Goal: Transaction & Acquisition: Purchase product/service

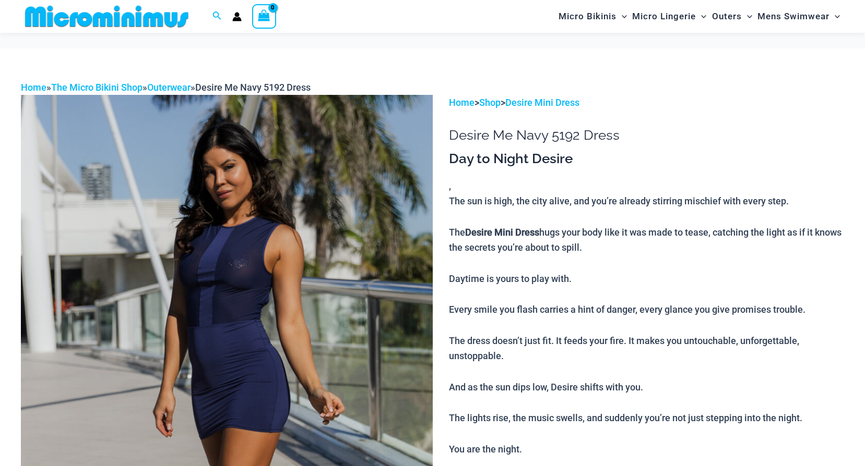
click at [250, 258] on img at bounding box center [227, 403] width 412 height 617
click at [218, 222] on img at bounding box center [227, 403] width 412 height 617
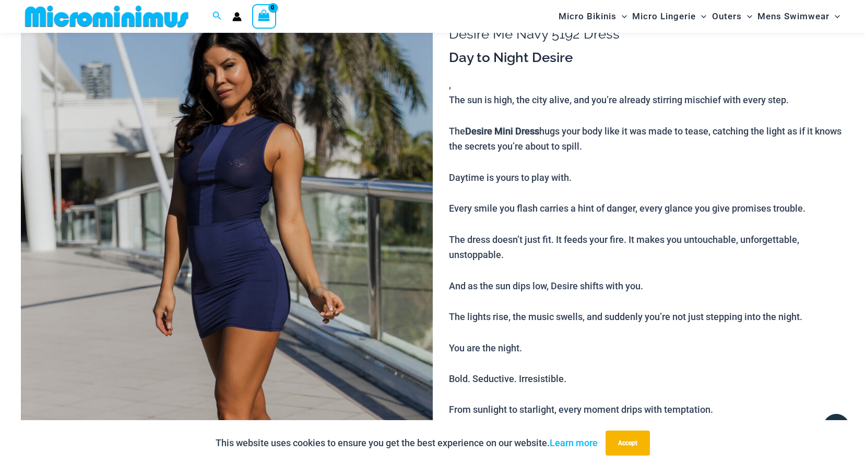
scroll to position [100, 0]
click at [246, 212] on img at bounding box center [227, 303] width 412 height 617
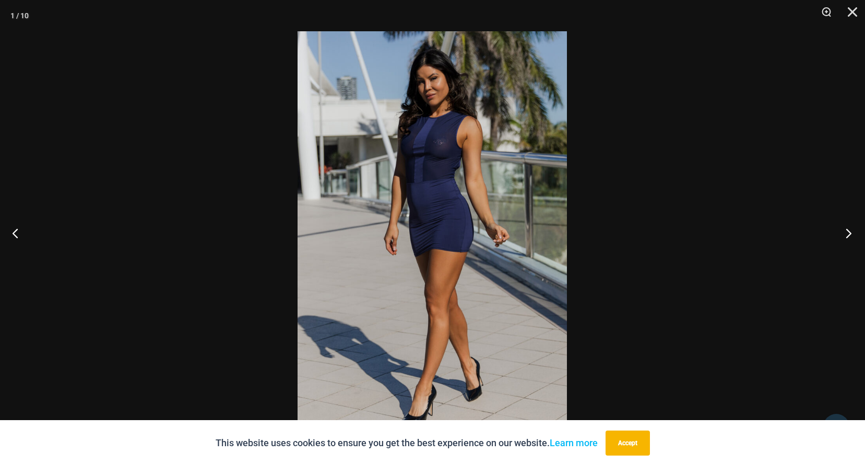
click at [845, 233] on button "Next" at bounding box center [844, 233] width 39 height 52
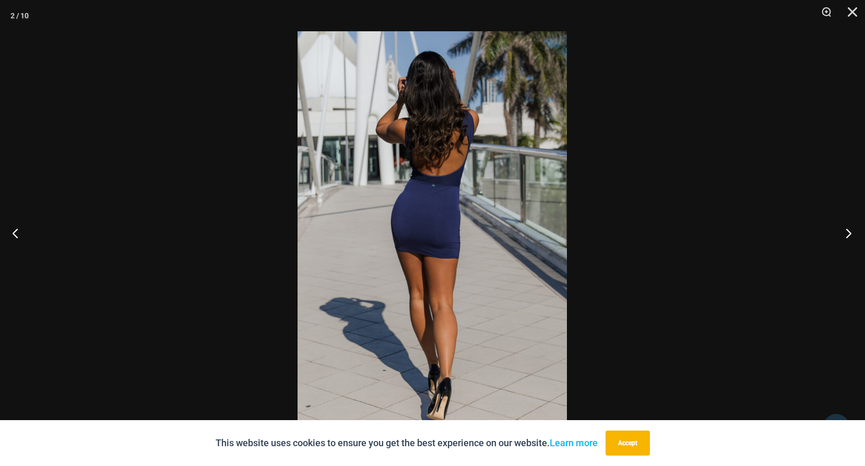
click at [845, 233] on button "Next" at bounding box center [844, 233] width 39 height 52
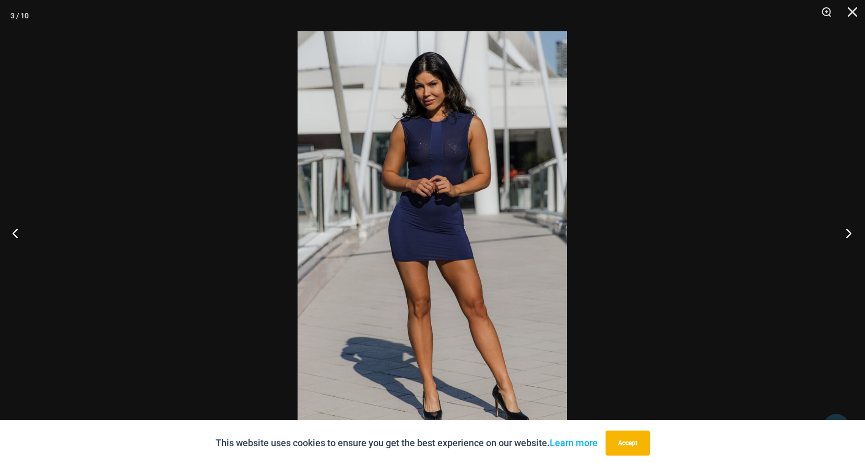
click at [845, 233] on button "Next" at bounding box center [844, 233] width 39 height 52
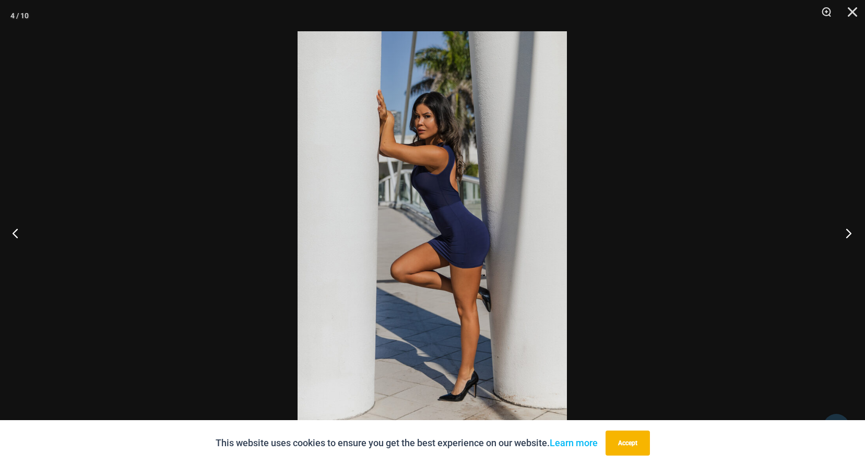
click at [845, 233] on button "Next" at bounding box center [844, 233] width 39 height 52
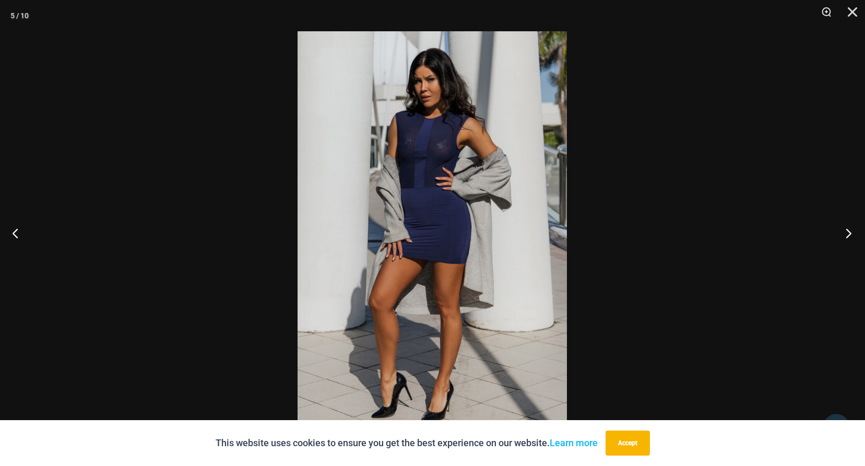
click at [845, 233] on button "Next" at bounding box center [844, 233] width 39 height 52
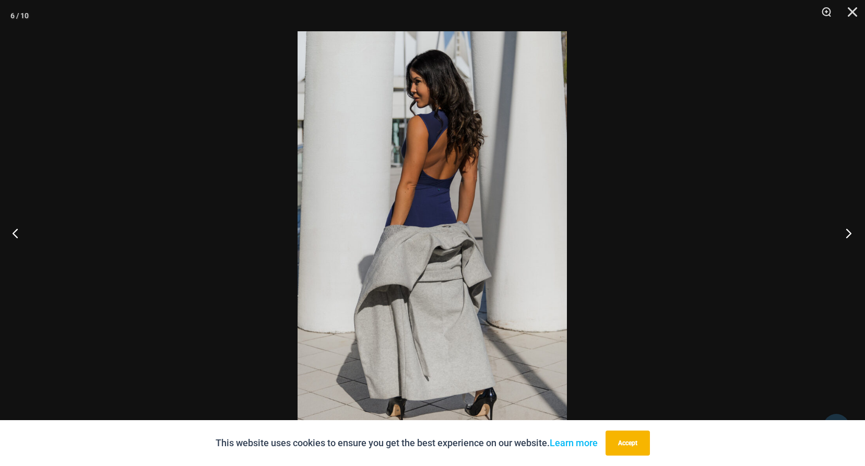
click at [845, 233] on button "Next" at bounding box center [844, 233] width 39 height 52
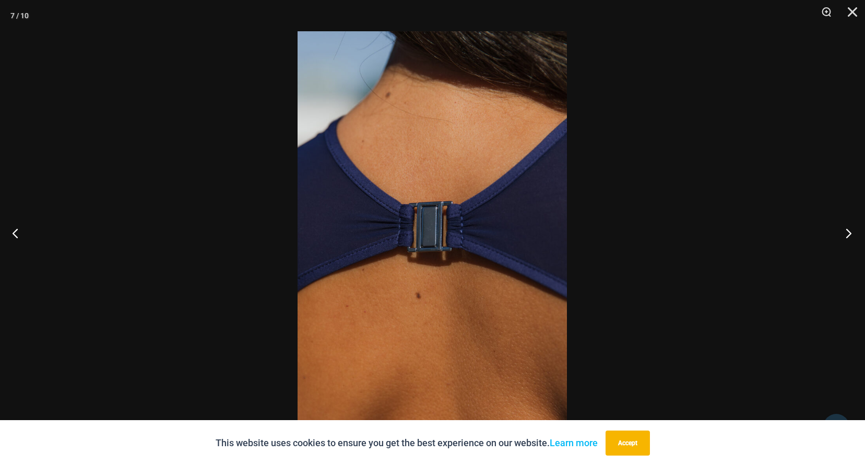
click at [845, 233] on button "Next" at bounding box center [844, 233] width 39 height 52
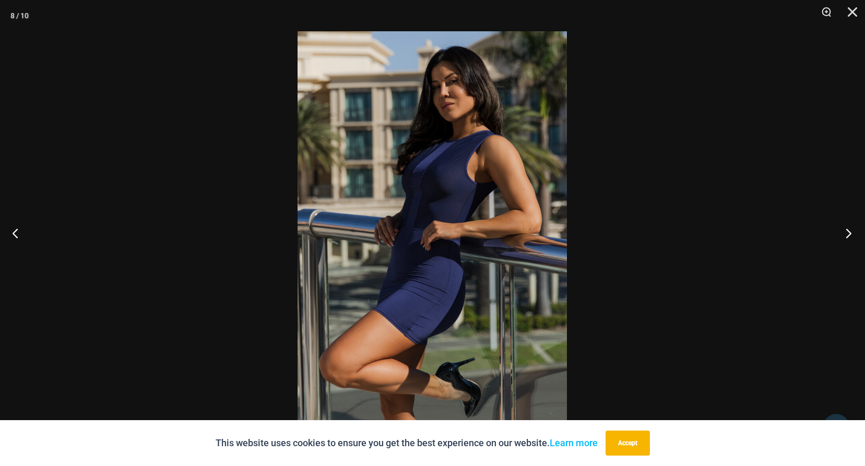
click at [845, 233] on button "Next" at bounding box center [844, 233] width 39 height 52
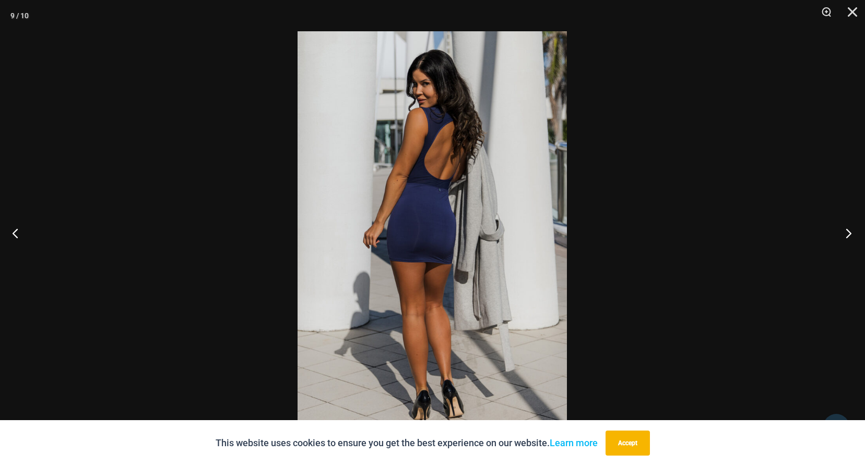
click at [845, 233] on button "Next" at bounding box center [844, 233] width 39 height 52
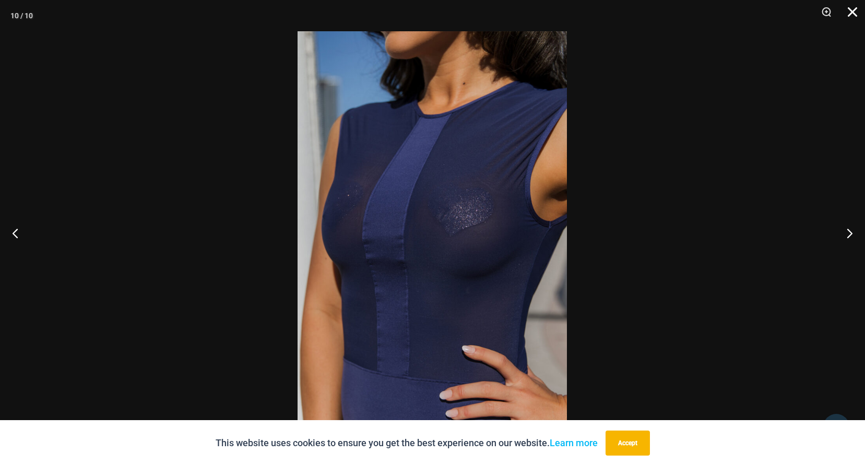
click at [849, 10] on button "Close" at bounding box center [848, 15] width 26 height 31
